Goal: Find contact information: Find contact information

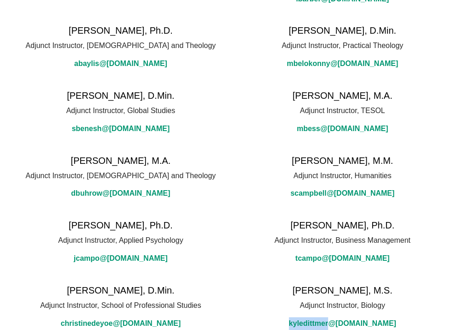
scroll to position [211, 0]
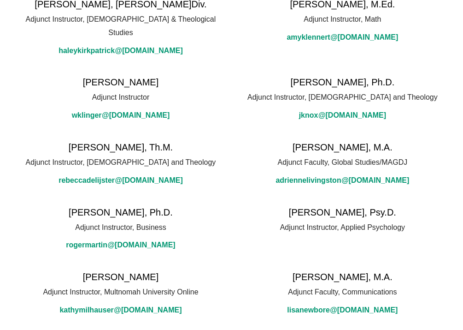
scroll to position [950, 0]
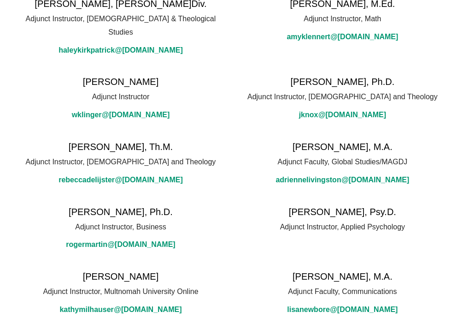
click at [350, 90] on span "Adjunct Instructor, [DEMOGRAPHIC_DATA] and Theology" at bounding box center [343, 96] width 190 height 13
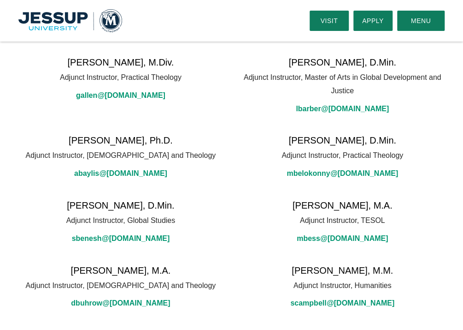
scroll to position [0, 0]
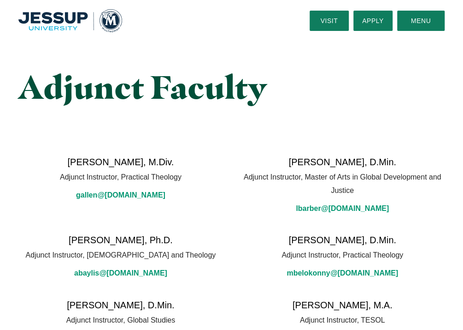
click at [71, 24] on img "Home" at bounding box center [70, 20] width 104 height 23
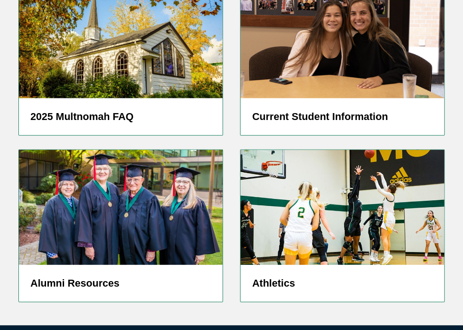
scroll to position [2212, 0]
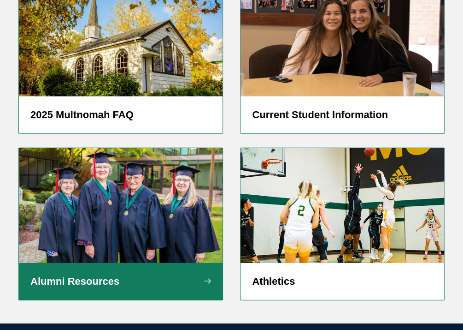
click at [136, 274] on h5 "Alumni Resources" at bounding box center [120, 281] width 181 height 14
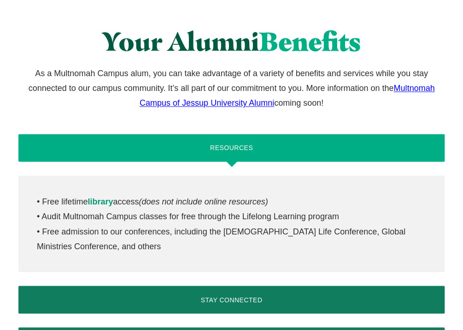
scroll to position [530, 0]
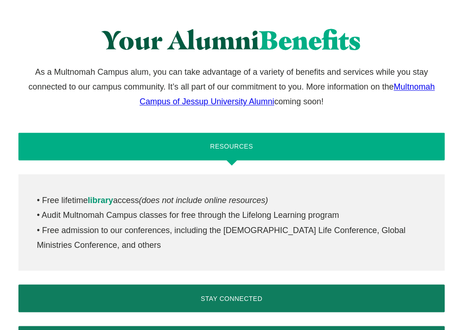
click at [247, 102] on link "Multnomah Campus of Jessup University Alumni" at bounding box center [287, 94] width 295 height 24
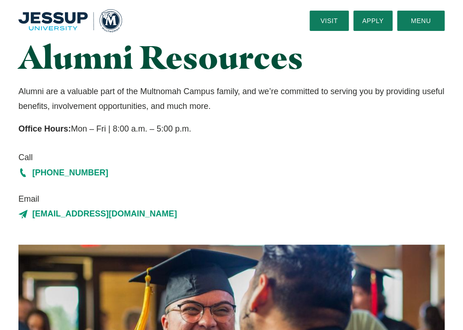
scroll to position [0, 0]
